Goal: Task Accomplishment & Management: Manage account settings

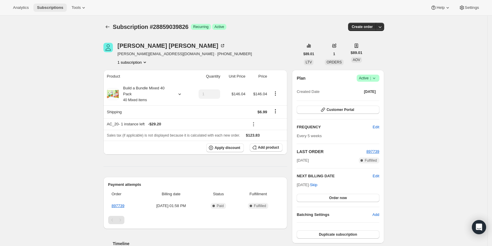
click at [53, 7] on span "Subscriptions" at bounding box center [50, 7] width 26 height 5
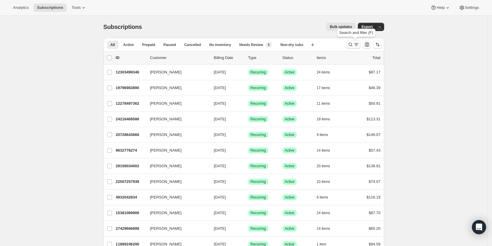
click at [353, 43] on icon "Search and filter results" at bounding box center [350, 45] width 6 height 6
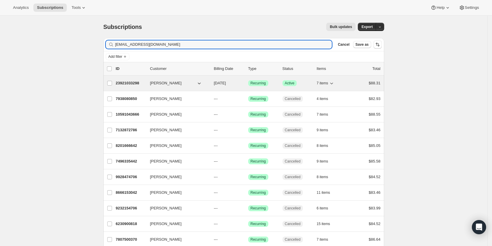
type input "[EMAIL_ADDRESS][DOMAIN_NAME]"
click at [222, 82] on span "[DATE]" at bounding box center [220, 83] width 12 height 4
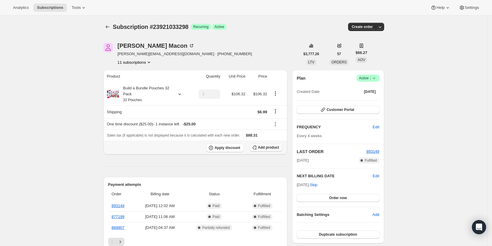
click at [264, 147] on span "Add product" at bounding box center [268, 147] width 21 height 5
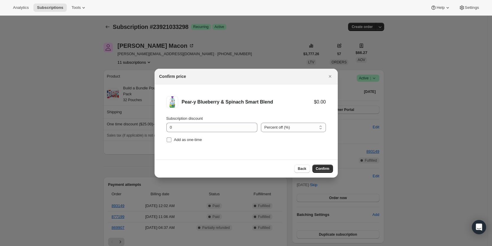
click at [187, 139] on span "Add as one-time" at bounding box center [188, 140] width 28 height 4
click at [171, 139] on input "Add as one-time" at bounding box center [169, 140] width 5 height 5
checkbox input "true"
click at [322, 167] on span "Confirm" at bounding box center [323, 169] width 14 height 5
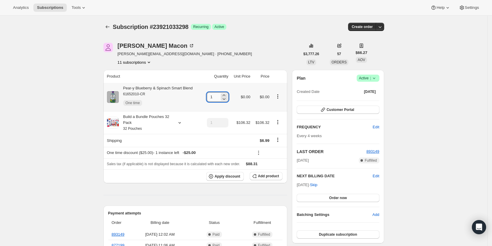
drag, startPoint x: 212, startPoint y: 99, endPoint x: 216, endPoint y: 99, distance: 3.8
click at [216, 99] on input "1" at bounding box center [213, 96] width 13 height 9
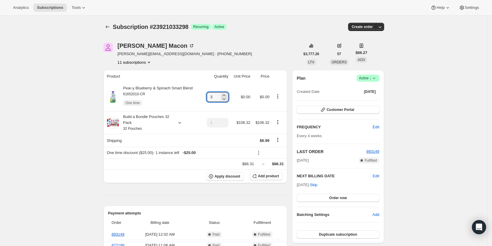
type input "3"
drag, startPoint x: 274, startPoint y: 29, endPoint x: 282, endPoint y: 0, distance: 30.2
click at [274, 27] on div "Subscription #23921033298 Success Recurring Success Active" at bounding box center [198, 27] width 171 height 8
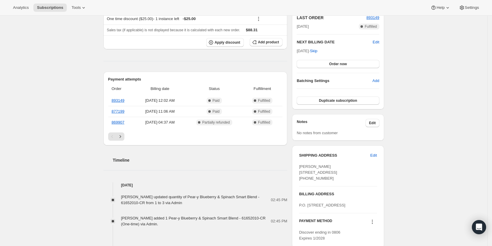
scroll to position [118, 0]
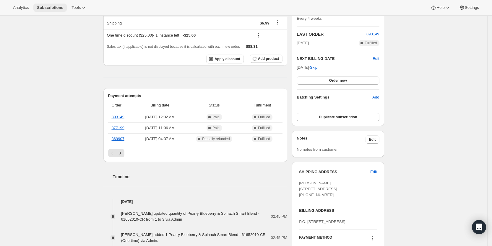
click at [60, 6] on span "Subscriptions" at bounding box center [50, 7] width 26 height 5
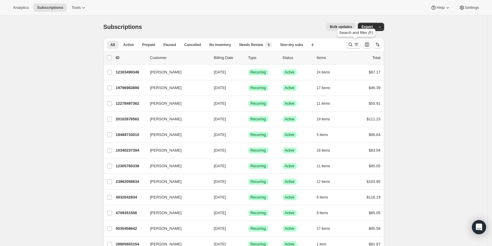
click at [353, 44] on icon "Search and filter results" at bounding box center [350, 45] width 6 height 6
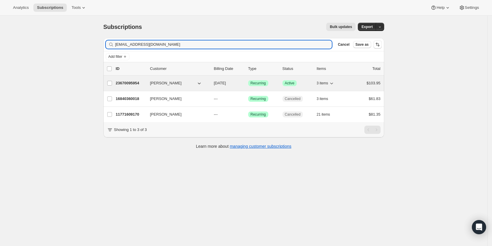
type input "[EMAIL_ADDRESS][DOMAIN_NAME]"
click at [226, 82] on span "[DATE]" at bounding box center [220, 83] width 12 height 4
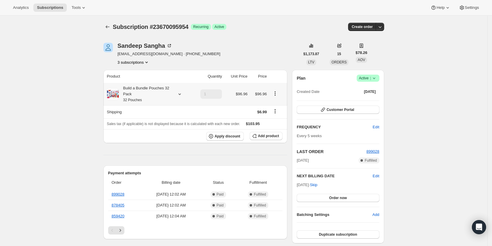
click at [182, 95] on icon at bounding box center [180, 94] width 6 height 6
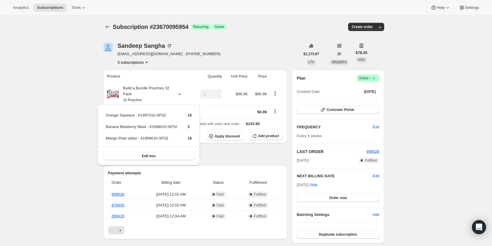
click at [75, 80] on div "Subscription #23670095954. This page is ready Subscription #23670095954 Success…" at bounding box center [243, 249] width 487 height 467
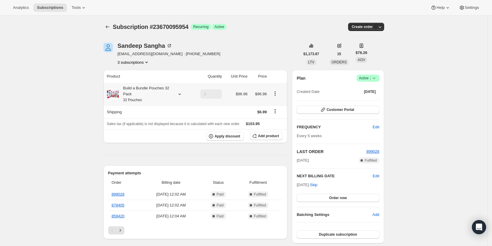
click at [180, 95] on icon at bounding box center [179, 94] width 2 height 1
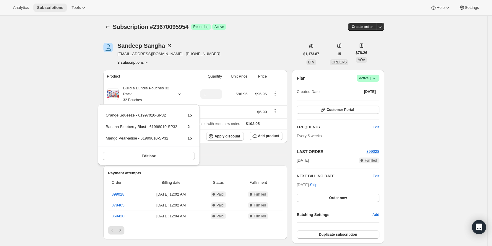
click at [45, 6] on span "Subscriptions" at bounding box center [50, 7] width 26 height 5
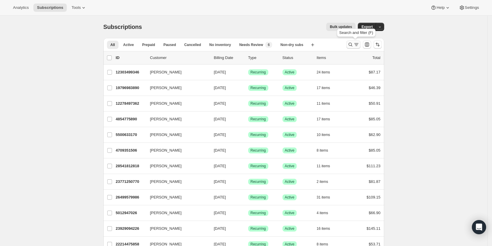
click at [353, 45] on icon "Search and filter results" at bounding box center [350, 45] width 6 height 6
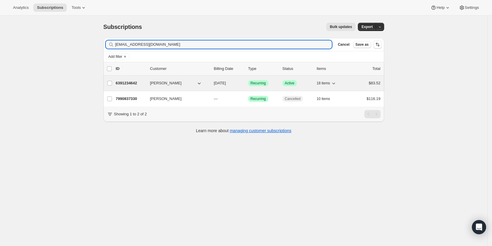
type input "[EMAIL_ADDRESS][DOMAIN_NAME]"
click at [226, 83] on span "[DATE]" at bounding box center [220, 83] width 12 height 4
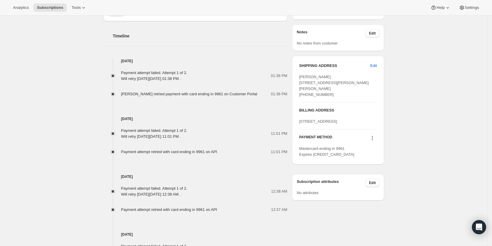
scroll to position [283, 0]
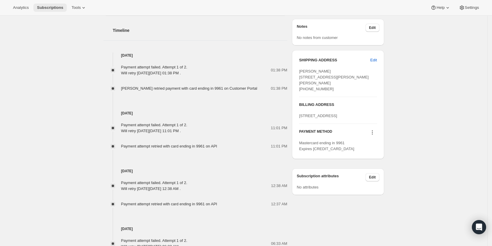
click at [51, 6] on span "Subscriptions" at bounding box center [50, 7] width 26 height 5
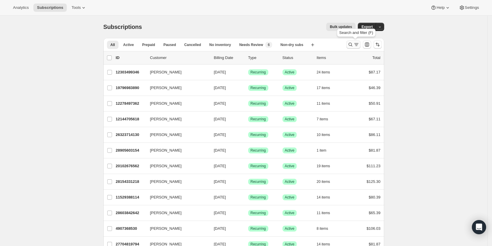
click at [353, 44] on icon "Search and filter results" at bounding box center [350, 45] width 6 height 6
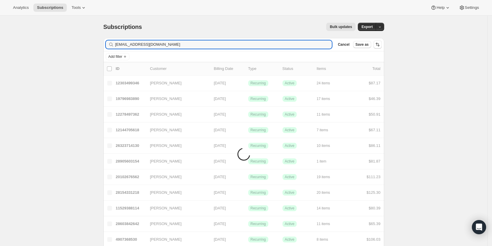
type input "[EMAIL_ADDRESS][DOMAIN_NAME]"
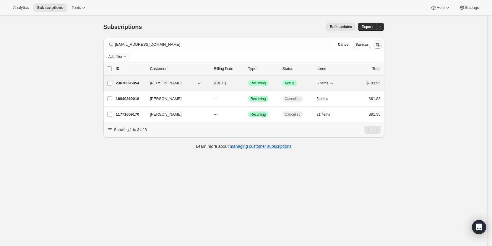
click at [226, 82] on span "[DATE]" at bounding box center [220, 83] width 12 height 4
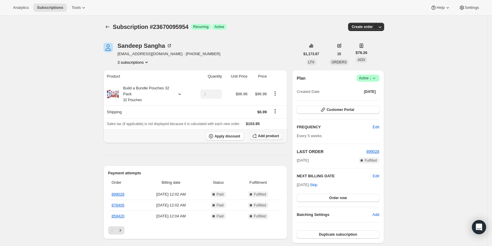
click at [275, 135] on span "Add product" at bounding box center [268, 136] width 21 height 5
click at [264, 136] on span "Add product" at bounding box center [268, 136] width 21 height 5
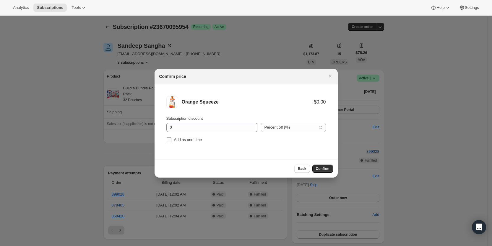
click at [180, 141] on span "Add as one-time" at bounding box center [188, 140] width 28 height 4
click at [171, 141] on input "Add as one-time" at bounding box center [169, 140] width 5 height 5
checkbox input "true"
click at [325, 170] on span "Confirm" at bounding box center [323, 169] width 14 height 5
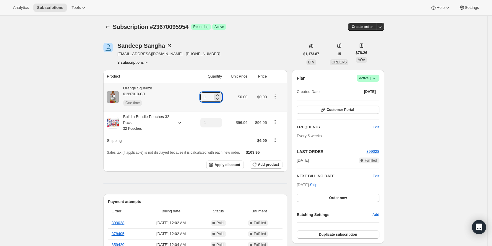
drag, startPoint x: 205, startPoint y: 99, endPoint x: 217, endPoint y: 100, distance: 11.6
click at [217, 100] on div "1" at bounding box center [211, 96] width 22 height 9
type input "3"
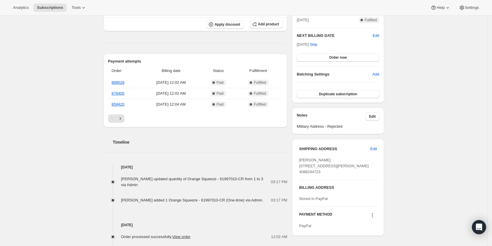
scroll to position [148, 0]
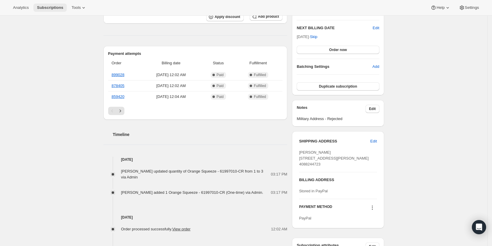
click at [44, 7] on span "Subscriptions" at bounding box center [50, 7] width 26 height 5
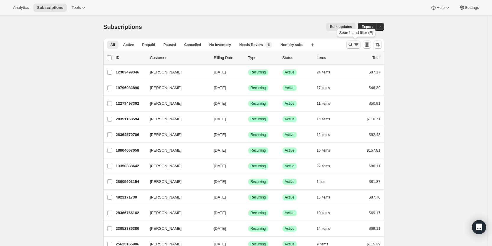
click at [356, 45] on icon "Search and filter results" at bounding box center [356, 45] width 6 height 6
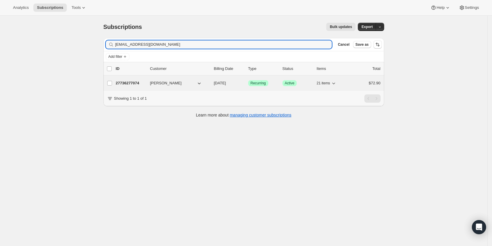
type input "[EMAIL_ADDRESS][DOMAIN_NAME]"
click at [226, 84] on span "[DATE]" at bounding box center [220, 83] width 12 height 4
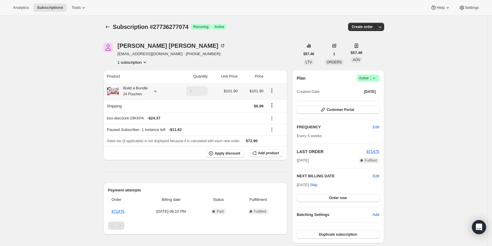
click at [158, 89] on icon at bounding box center [155, 91] width 6 height 6
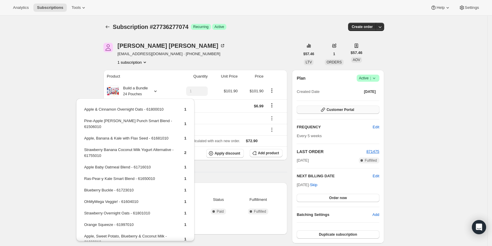
click at [366, 108] on button "Customer Portal" at bounding box center [338, 110] width 82 height 8
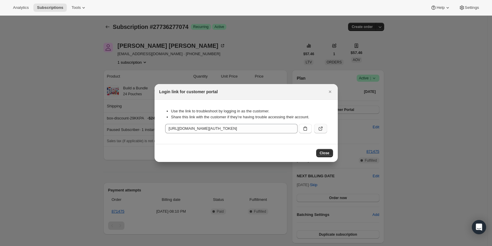
click at [319, 126] on icon ":rct5:" at bounding box center [321, 129] width 6 height 6
